Goal: Task Accomplishment & Management: Manage account settings

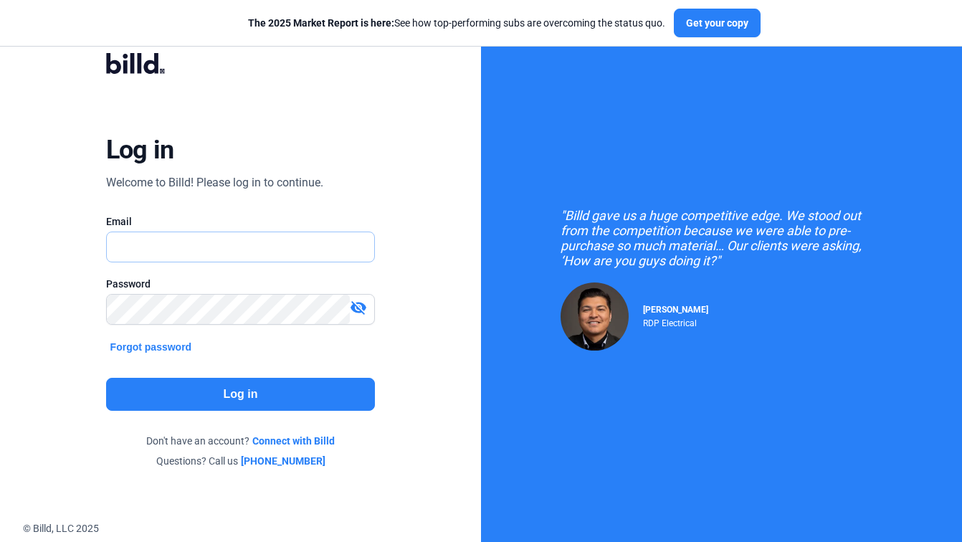
click at [264, 254] on input "text" at bounding box center [233, 246] width 253 height 29
click at [451, 238] on div "Log in Welcome to Billd! Please log in to continue. Email Email is required. Pa…" at bounding box center [240, 260] width 481 height 521
click at [263, 245] on input "text" at bounding box center [233, 246] width 253 height 29
paste input "[EMAIL_ADDRESS][DOMAIN_NAME]"
type input "[EMAIL_ADDRESS][DOMAIN_NAME]"
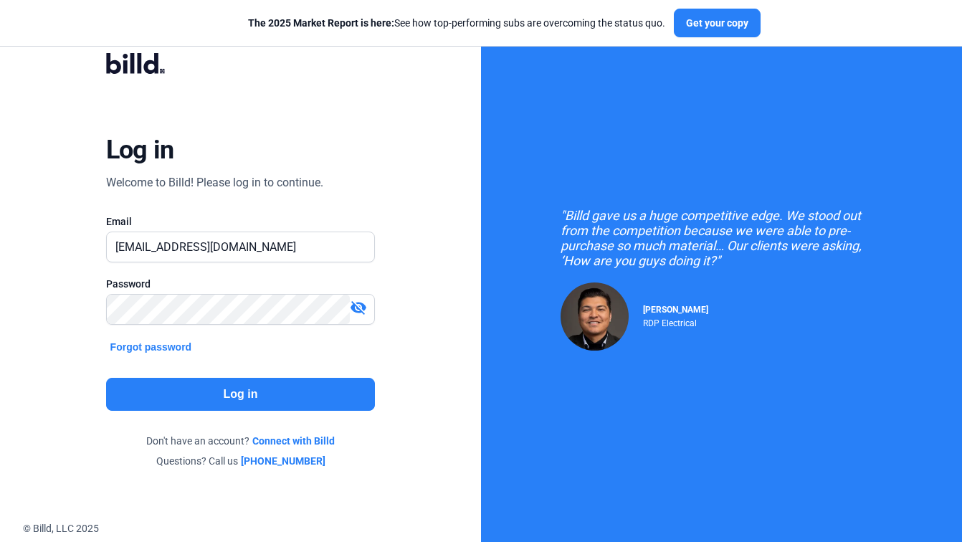
click at [263, 352] on div "Log in Welcome to Billd! Please log in to continue. Email [EMAIL_ADDRESS][DOMAI…" at bounding box center [240, 261] width 346 height 454
click at [255, 387] on button "Log in" at bounding box center [240, 394] width 269 height 33
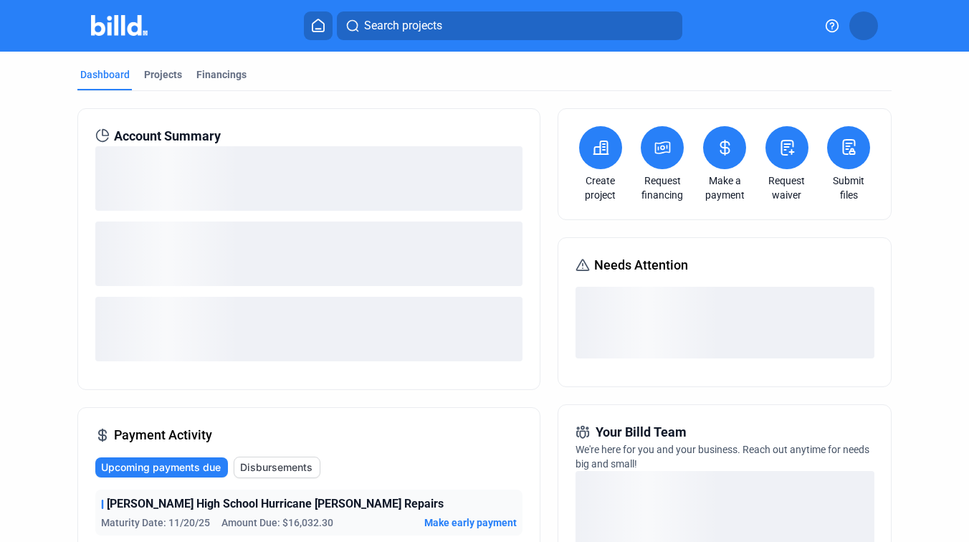
click at [545, 166] on div "Account Summary Payment Activity Upcoming payments due Disbursements [PERSON_NA…" at bounding box center [484, 519] width 815 height 856
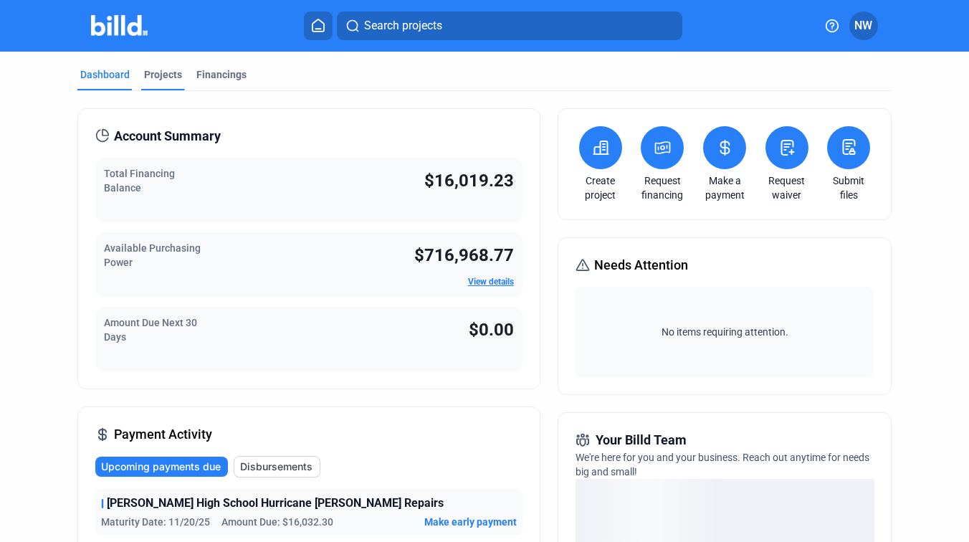
click at [176, 79] on div "Projects" at bounding box center [163, 74] width 38 height 14
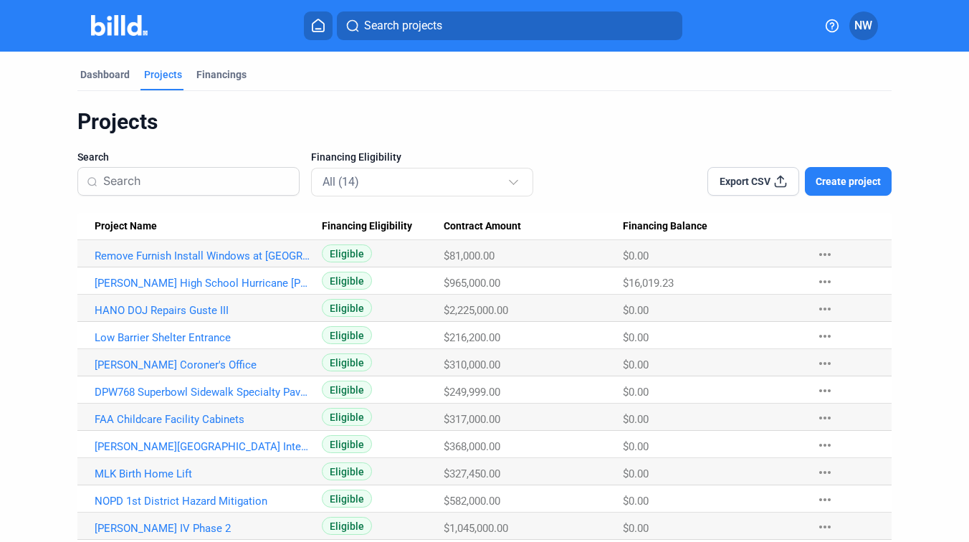
click at [112, 66] on mat-tab-group "Dashboard Projects Financings Projects Search Financing Eligibility All (14) Ex…" at bounding box center [484, 337] width 815 height 570
click at [104, 77] on div "Dashboard" at bounding box center [104, 74] width 49 height 14
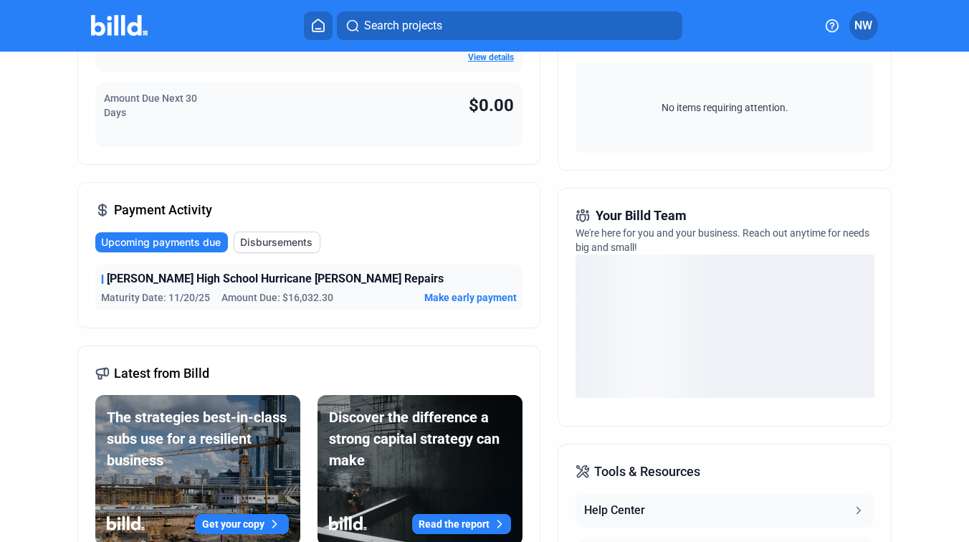
scroll to position [231, 0]
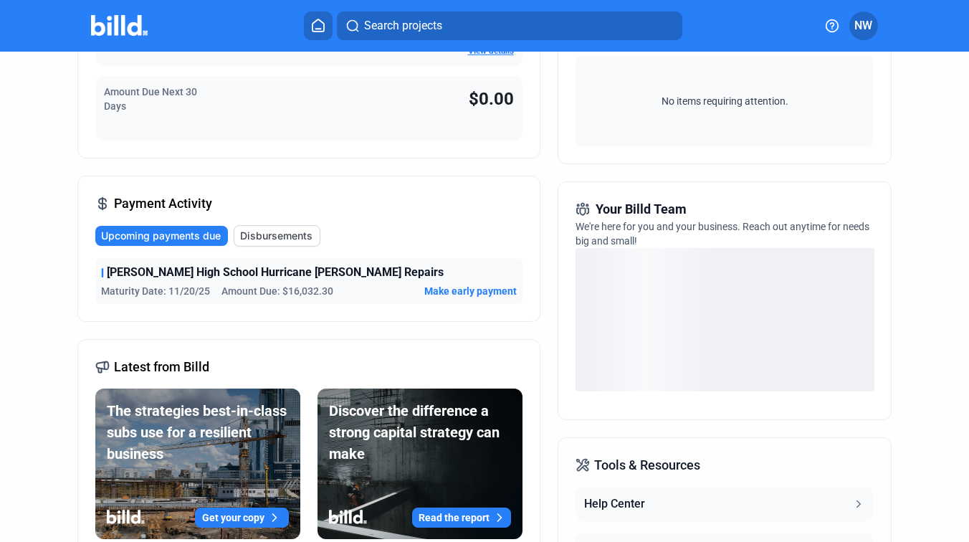
click at [441, 294] on span "Make early payment" at bounding box center [470, 291] width 92 height 14
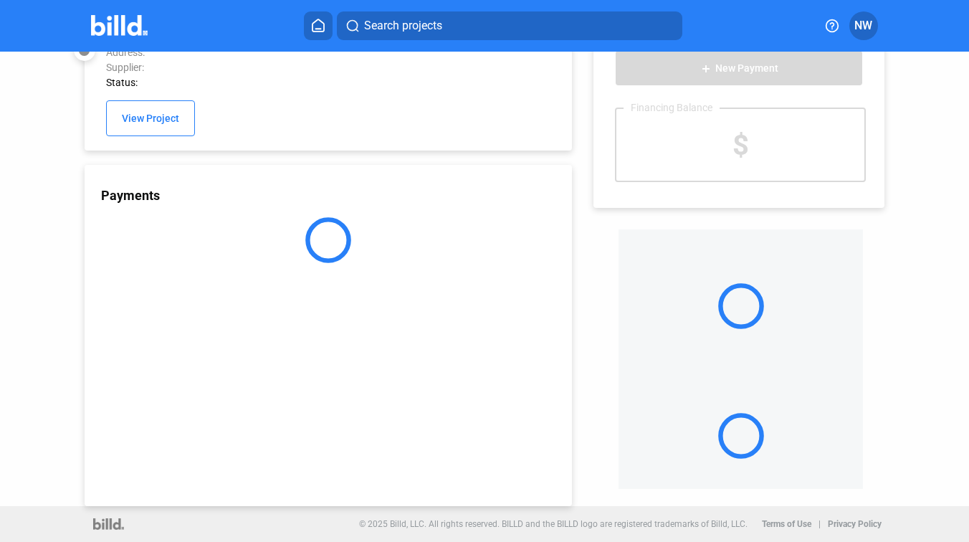
scroll to position [38, 0]
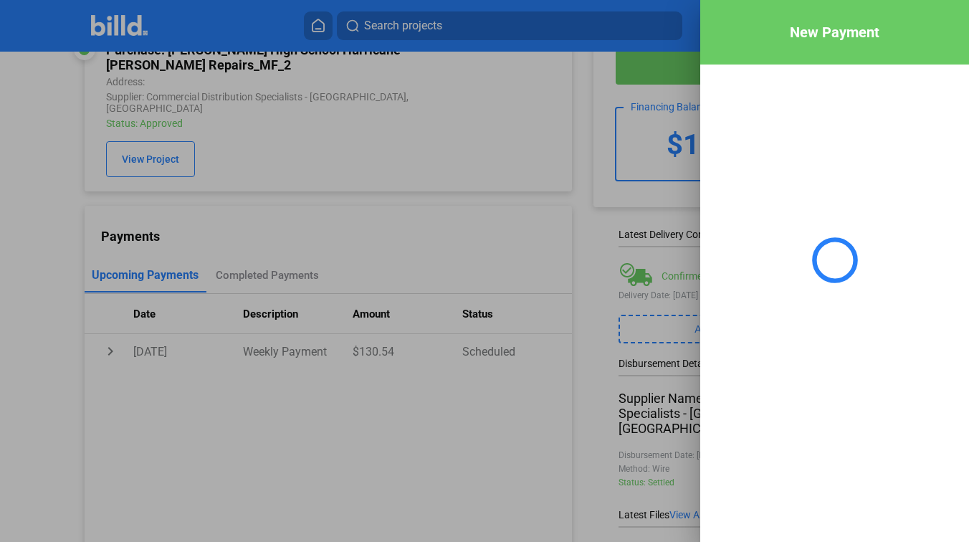
click at [586, 180] on div at bounding box center [484, 271] width 969 height 542
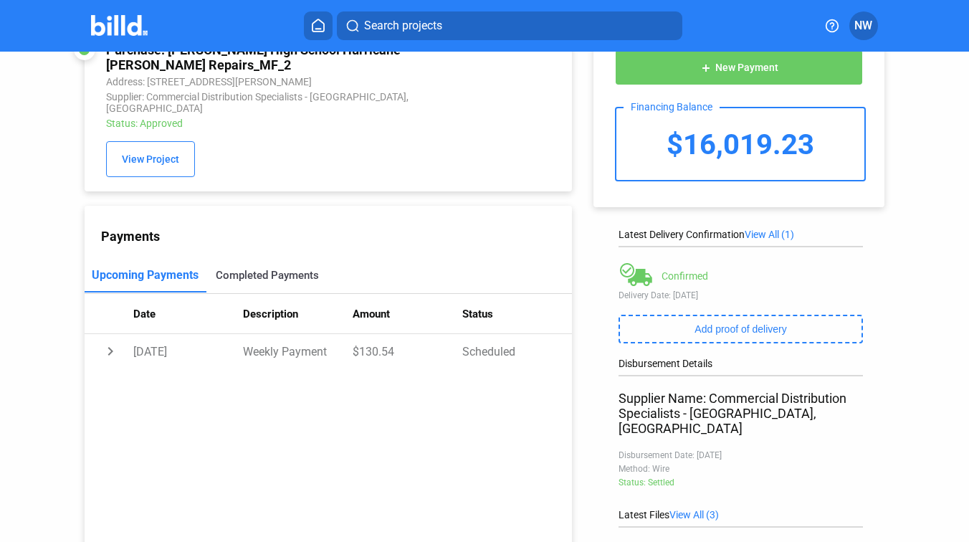
click at [245, 269] on div "Completed Payments" at bounding box center [267, 275] width 103 height 13
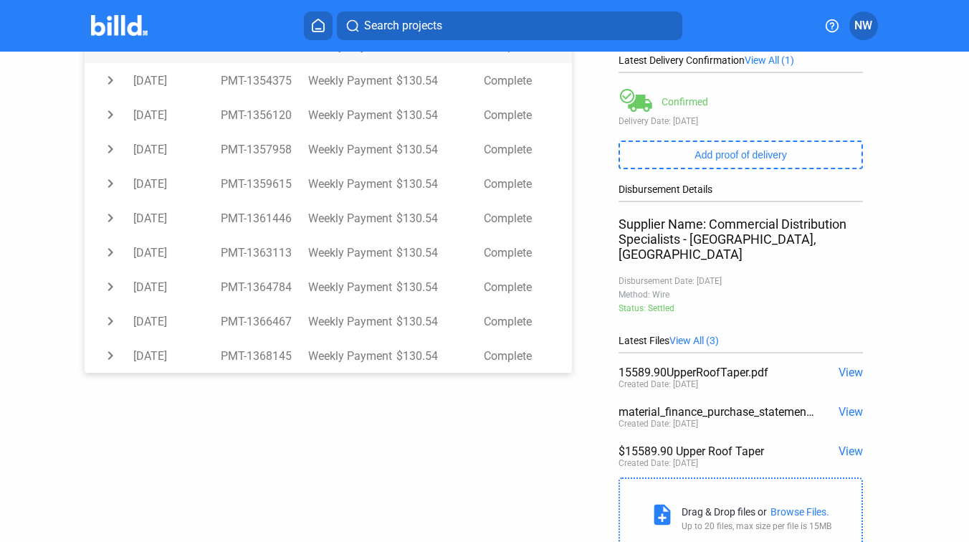
scroll to position [213, 0]
click at [325, 345] on td "Weekly Payment" at bounding box center [351, 354] width 87 height 34
click at [294, 322] on td "PMT-1368145" at bounding box center [264, 322] width 87 height 34
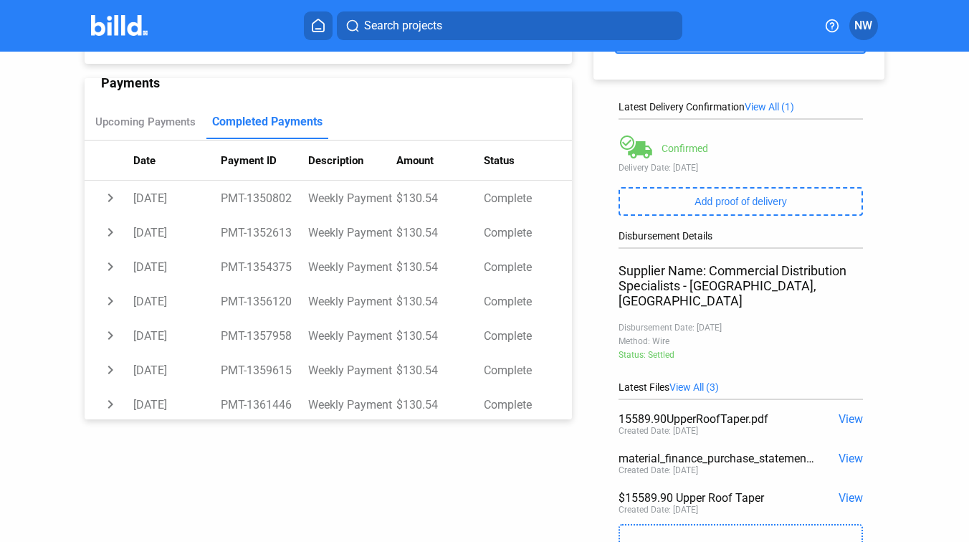
scroll to position [73, 0]
